Goal: Obtain resource: Download file/media

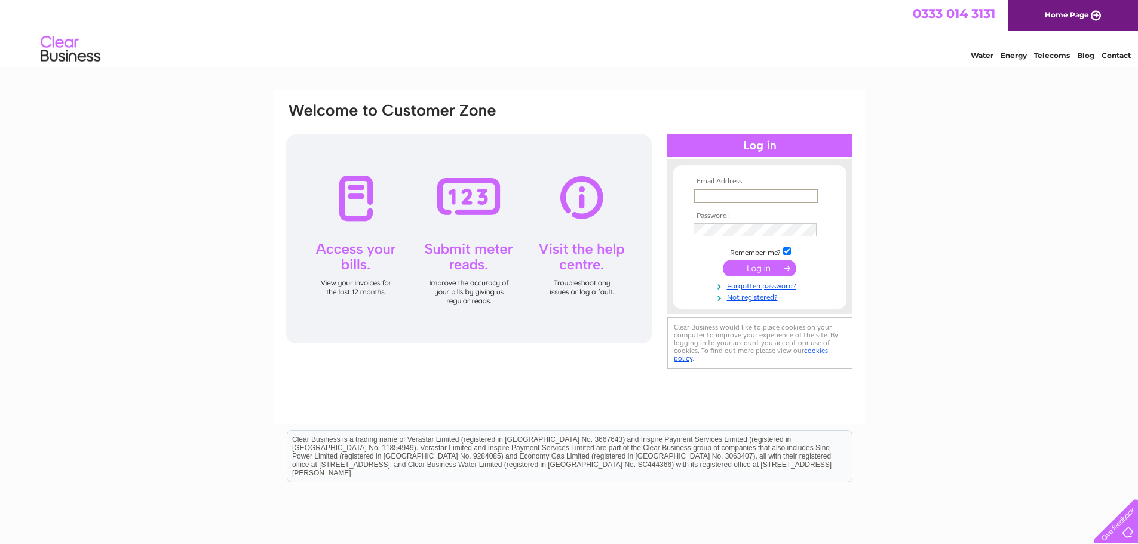
click at [712, 194] on input "text" at bounding box center [755, 196] width 124 height 14
type input "[PERSON_NAME][EMAIL_ADDRESS][PERSON_NAME][DOMAIN_NAME]"
click at [723, 260] on input "submit" at bounding box center [759, 268] width 73 height 17
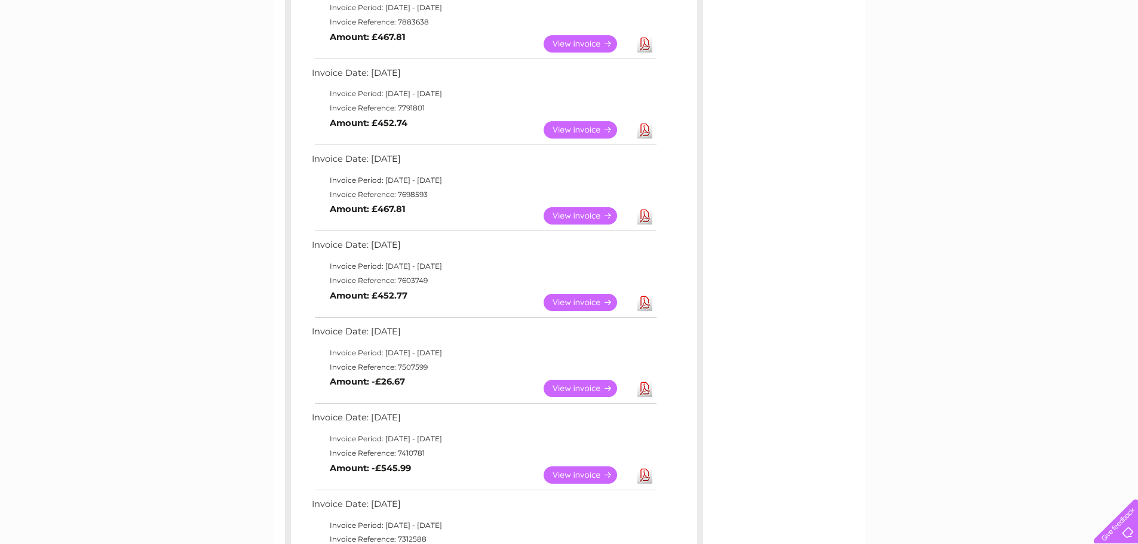
scroll to position [478, 0]
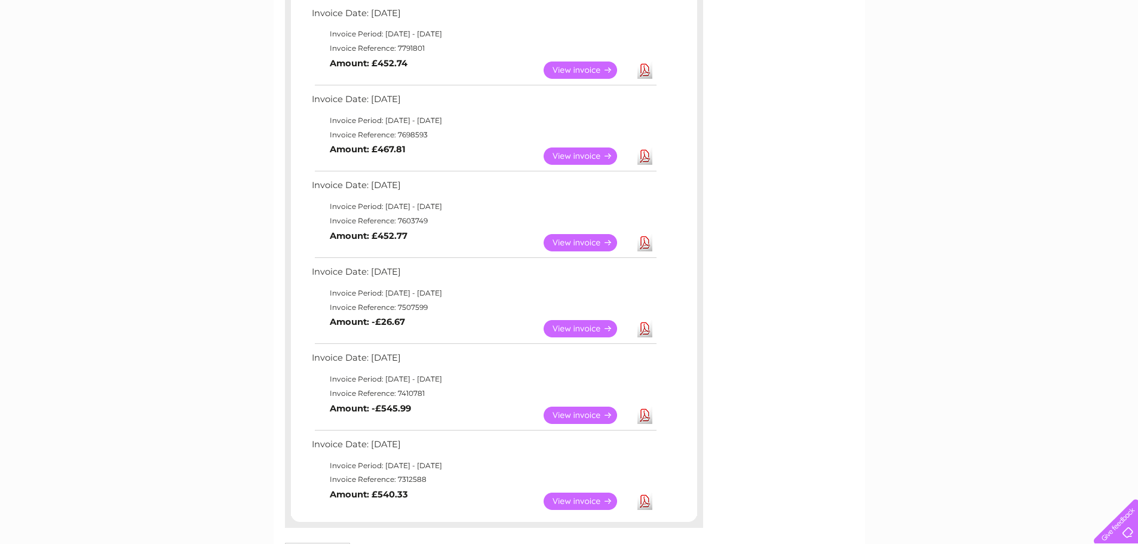
click at [641, 420] on link "Download" at bounding box center [644, 415] width 15 height 17
click at [908, 260] on div "My Clear Business Login Details My Details My Preferences Link Account My Accou…" at bounding box center [569, 197] width 1138 height 1171
